Goal: Download file/media

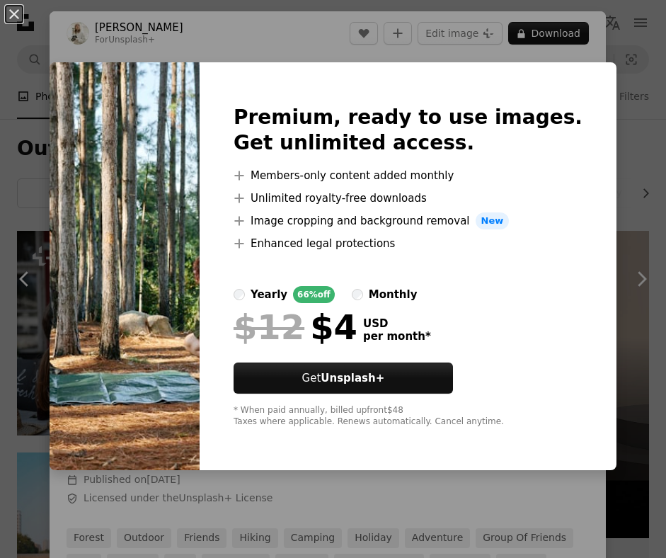
scroll to position [2516, 0]
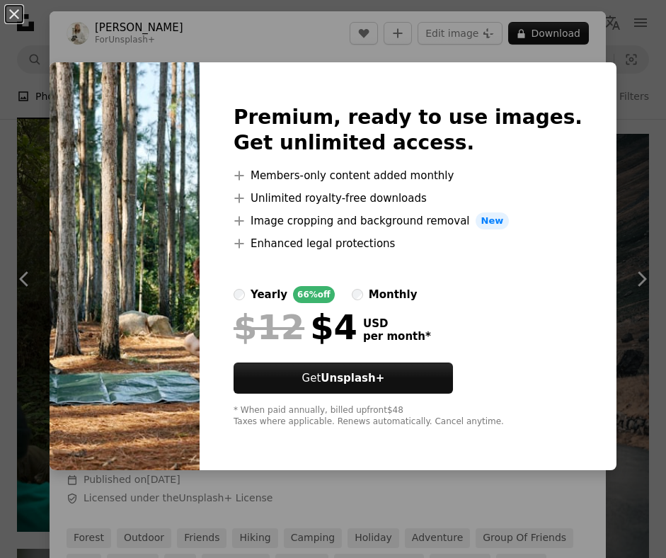
click at [200, 293] on img at bounding box center [125, 266] width 150 height 408
click at [632, 275] on div "An X shape Premium, ready to use images. Get unlimited access. A plus sign Memb…" at bounding box center [333, 279] width 666 height 558
click at [153, 326] on img at bounding box center [125, 266] width 150 height 408
click at [640, 280] on div "An X shape Premium, ready to use images. Get unlimited access. A plus sign Memb…" at bounding box center [333, 279] width 666 height 558
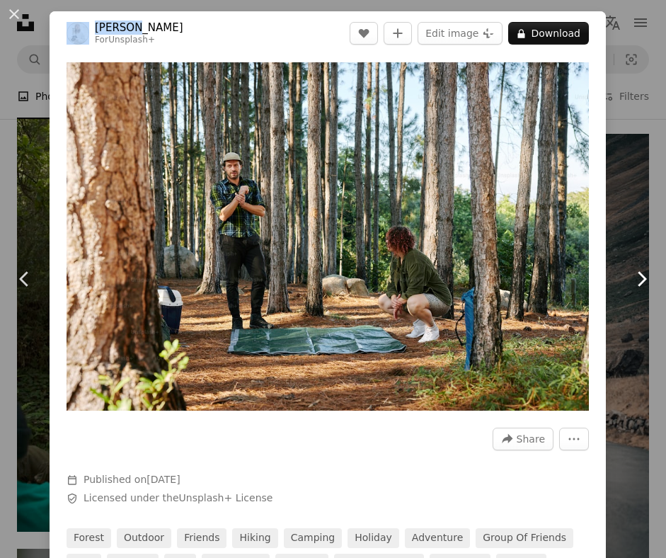
click at [641, 280] on icon "Chevron right" at bounding box center [641, 279] width 23 height 23
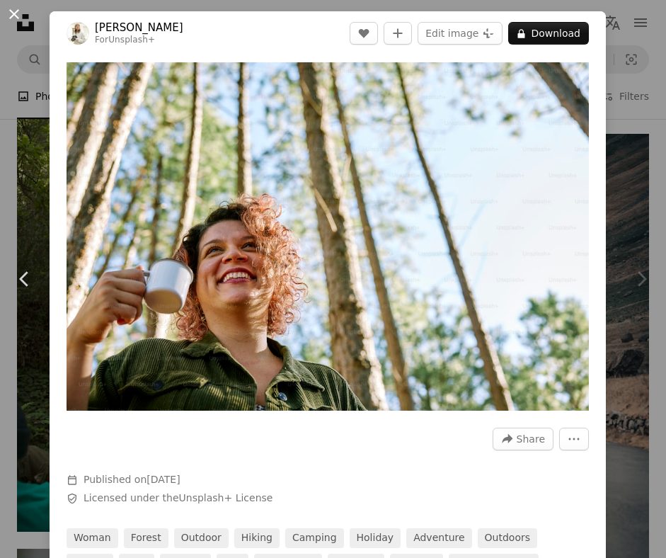
click at [18, 21] on button "An X shape" at bounding box center [14, 14] width 17 height 17
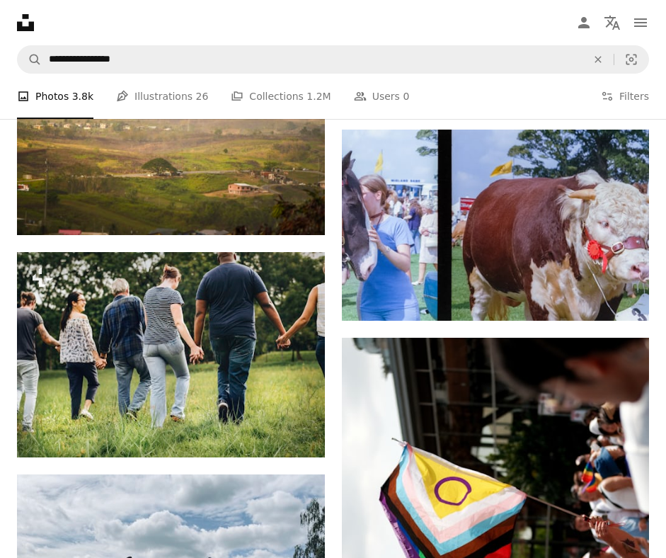
scroll to position [5996, 0]
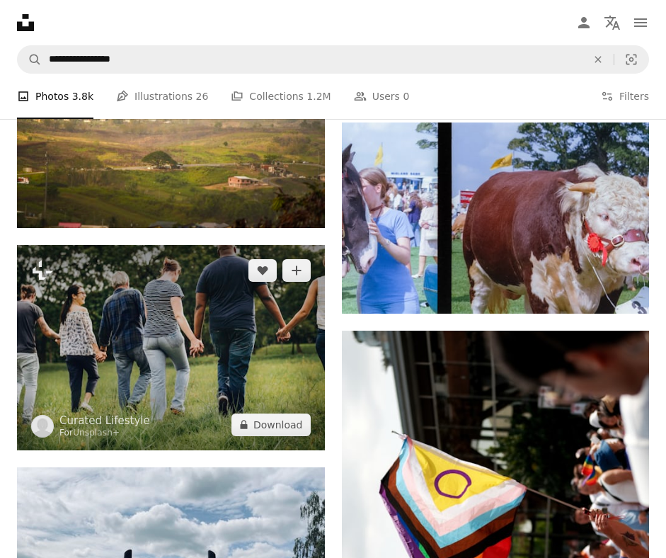
click at [176, 415] on img at bounding box center [171, 347] width 308 height 205
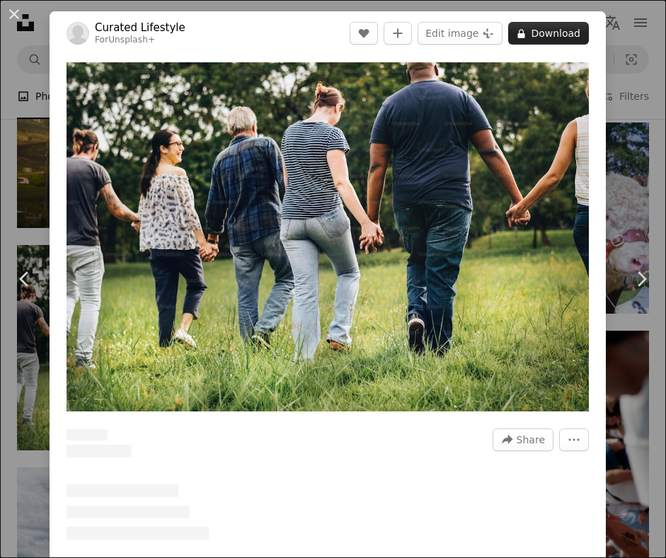
click at [563, 34] on button "A lock Download" at bounding box center [548, 33] width 81 height 23
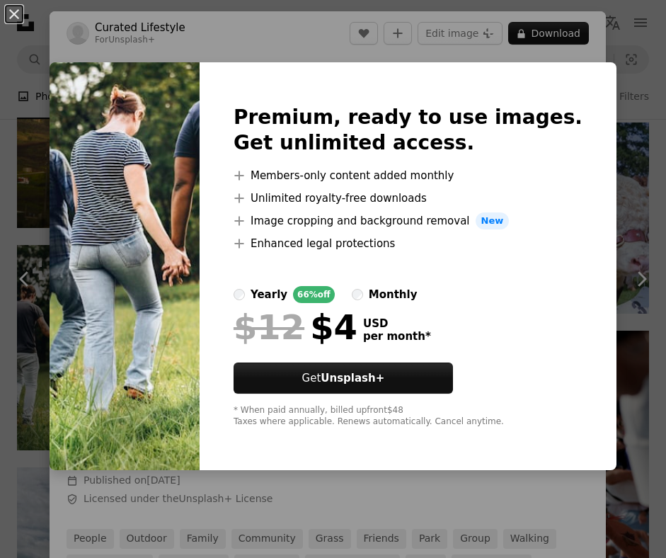
click at [176, 176] on img at bounding box center [125, 266] width 150 height 408
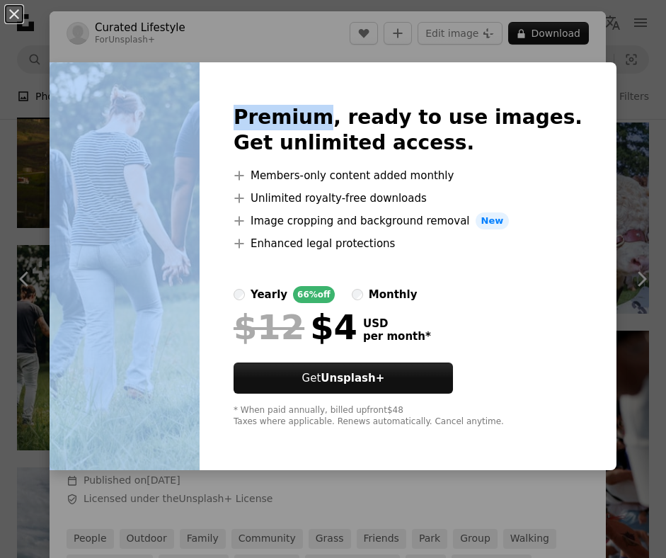
click at [141, 47] on div "An X shape Premium, ready to use images. Get unlimited access. A plus sign Memb…" at bounding box center [333, 279] width 666 height 558
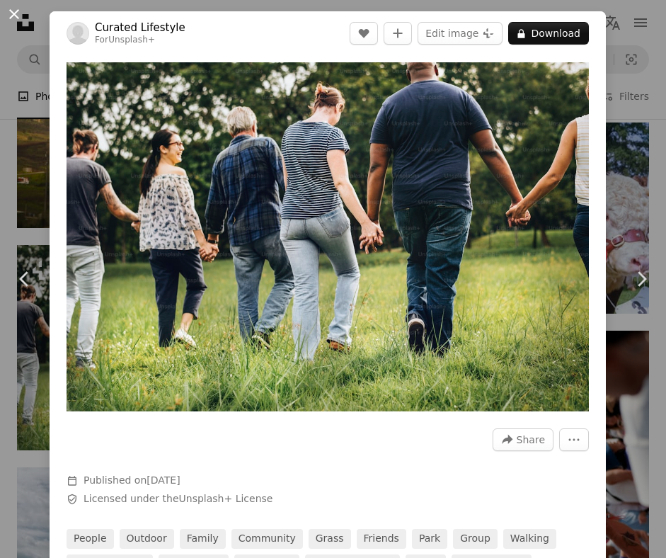
click at [12, 17] on button "An X shape" at bounding box center [14, 14] width 17 height 17
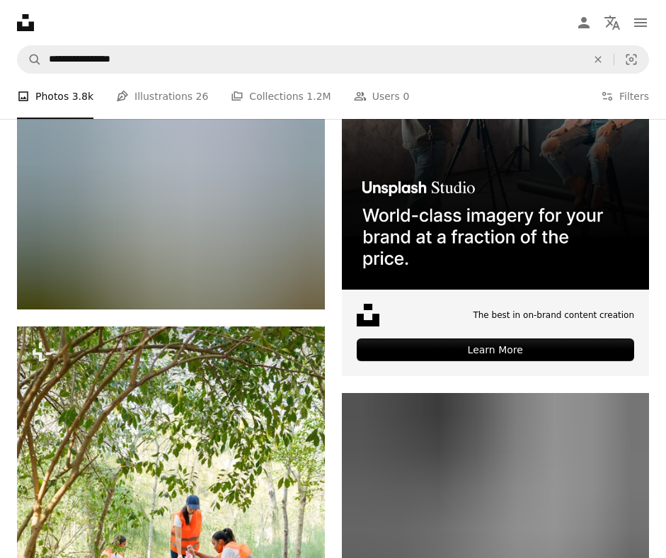
scroll to position [7286, 0]
